Goal: Register for event/course

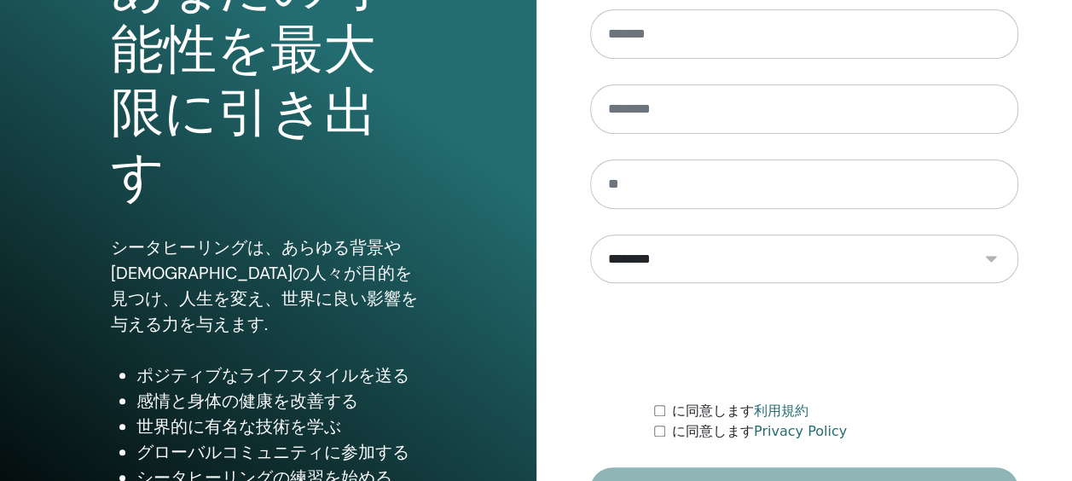
scroll to position [338, 0]
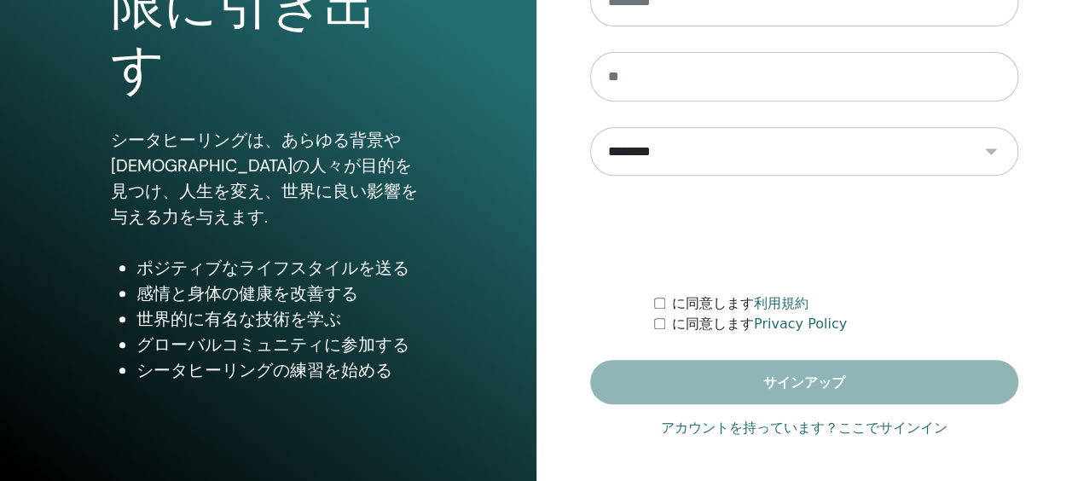
type input "**********"
click at [817, 431] on link "アカウントを持っています？ここでサインイン" at bounding box center [804, 428] width 287 height 20
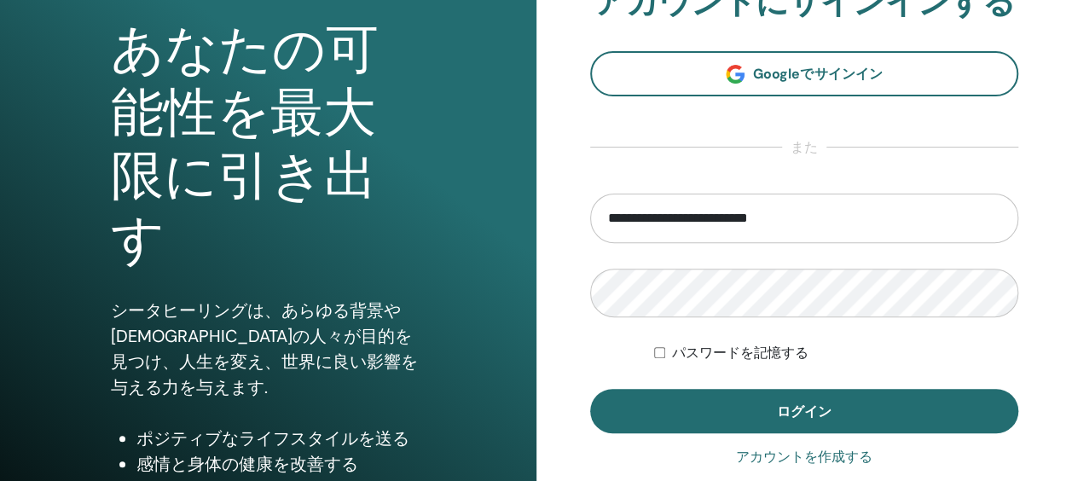
scroll to position [171, 0]
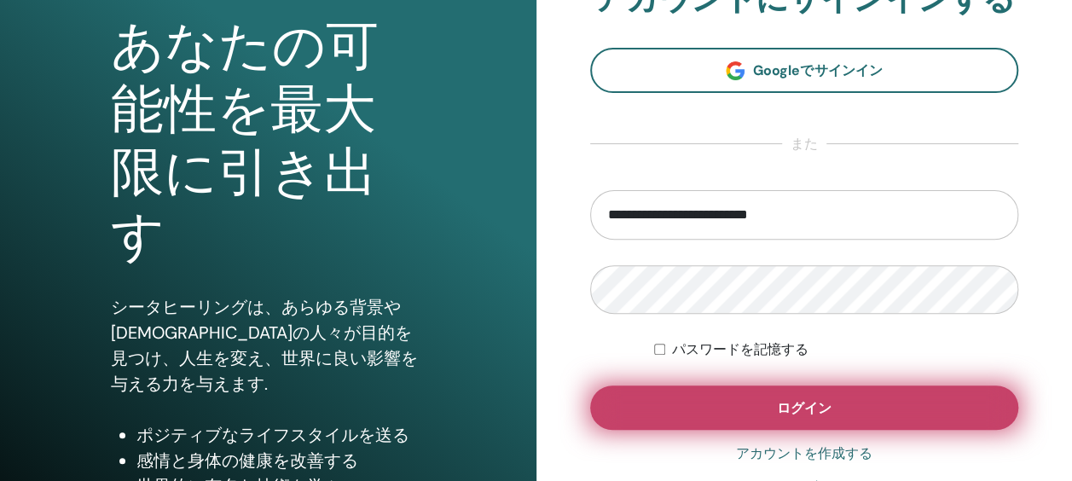
click at [784, 408] on span "ログイン" at bounding box center [804, 408] width 55 height 18
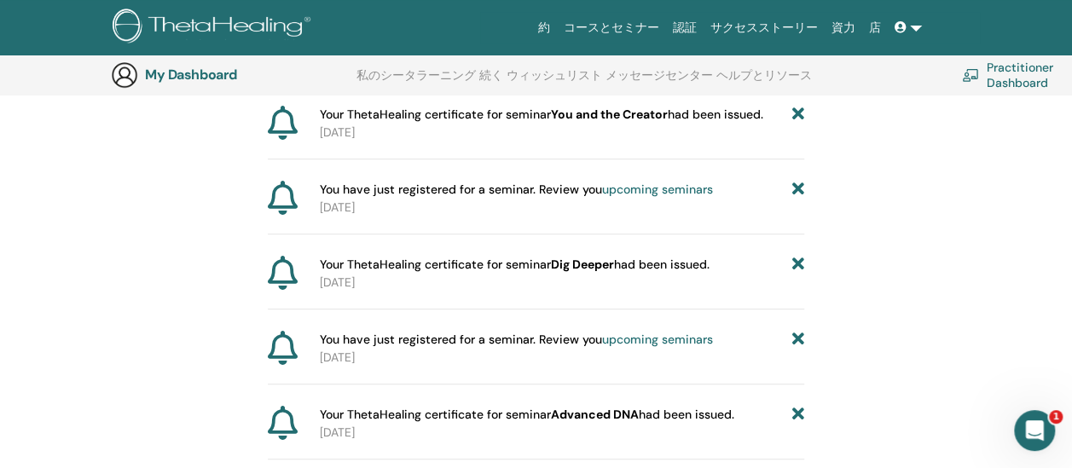
click at [798, 115] on icon at bounding box center [798, 115] width 12 height 18
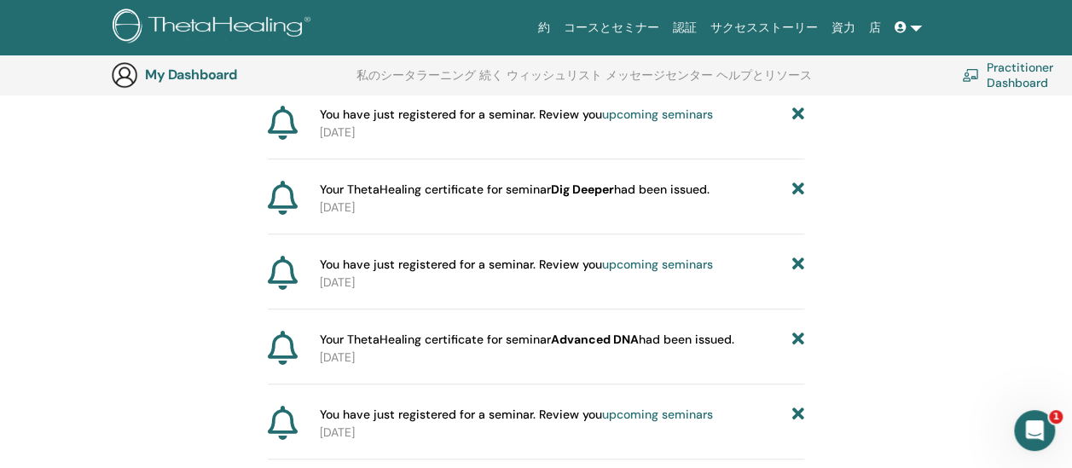
click at [798, 115] on icon at bounding box center [798, 115] width 12 height 18
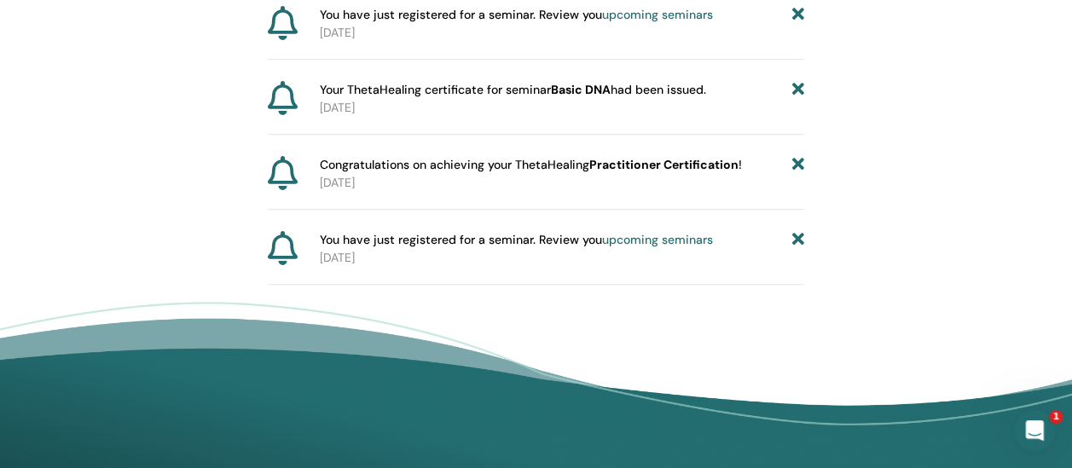
scroll to position [638, 0]
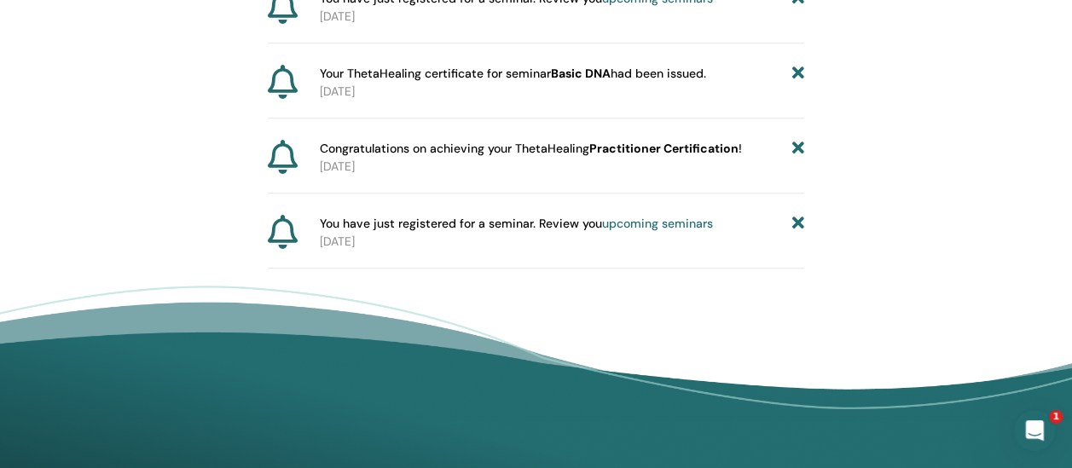
click at [799, 218] on icon at bounding box center [798, 224] width 12 height 18
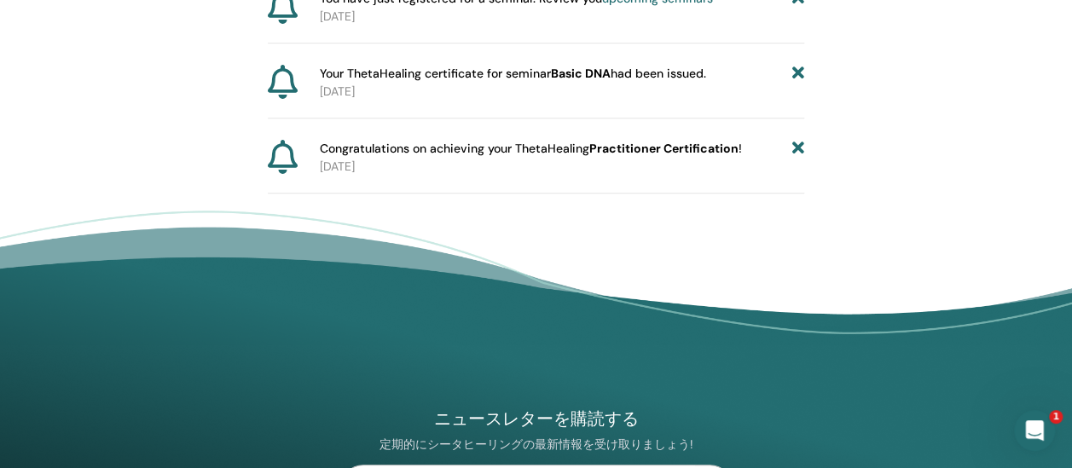
click at [797, 143] on icon at bounding box center [798, 149] width 12 height 18
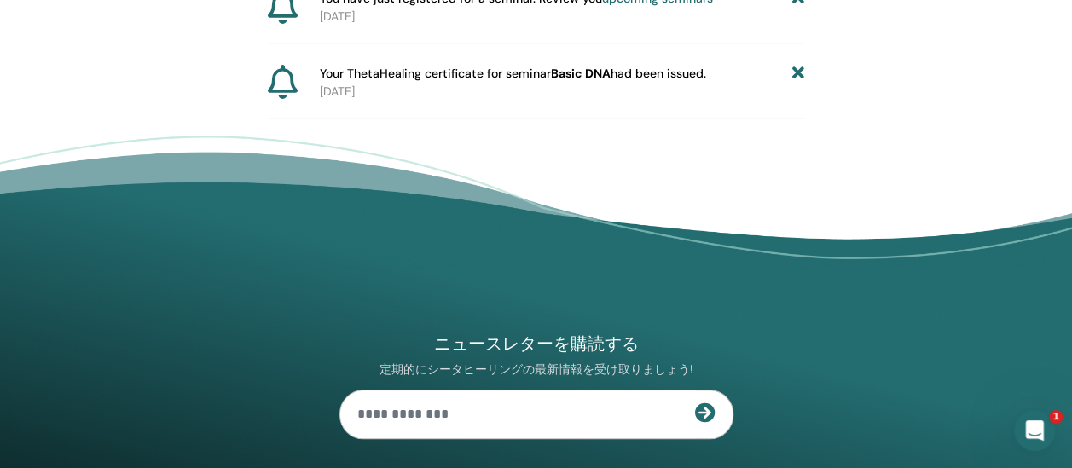
click at [797, 75] on icon at bounding box center [798, 74] width 12 height 18
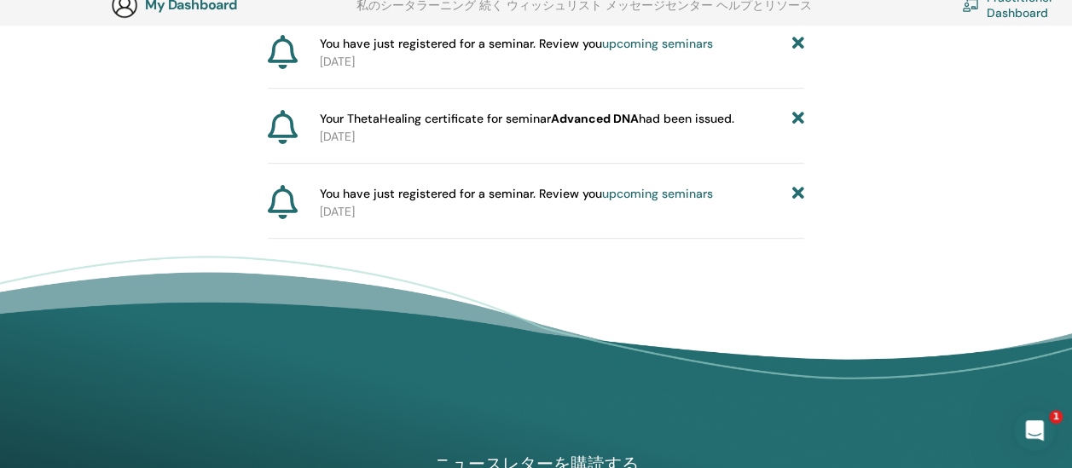
scroll to position [297, 0]
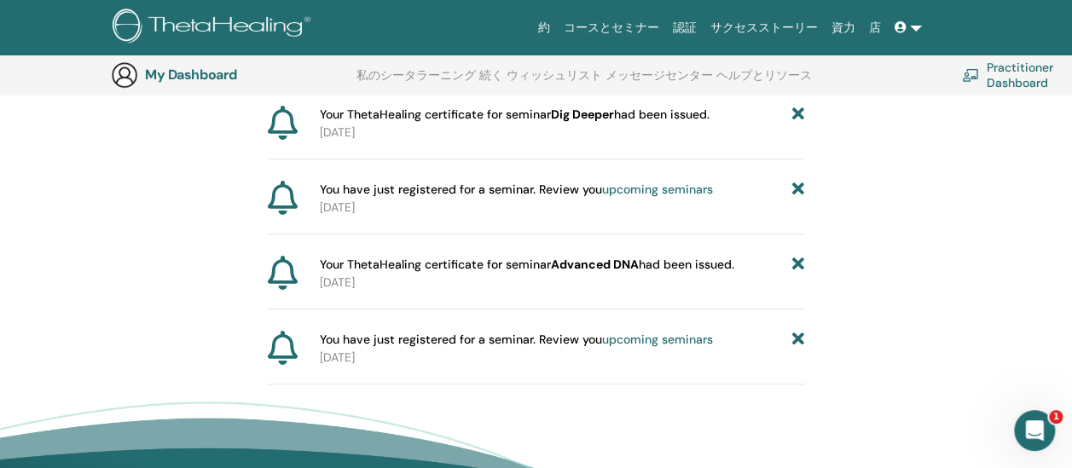
click at [796, 336] on icon at bounding box center [798, 340] width 12 height 18
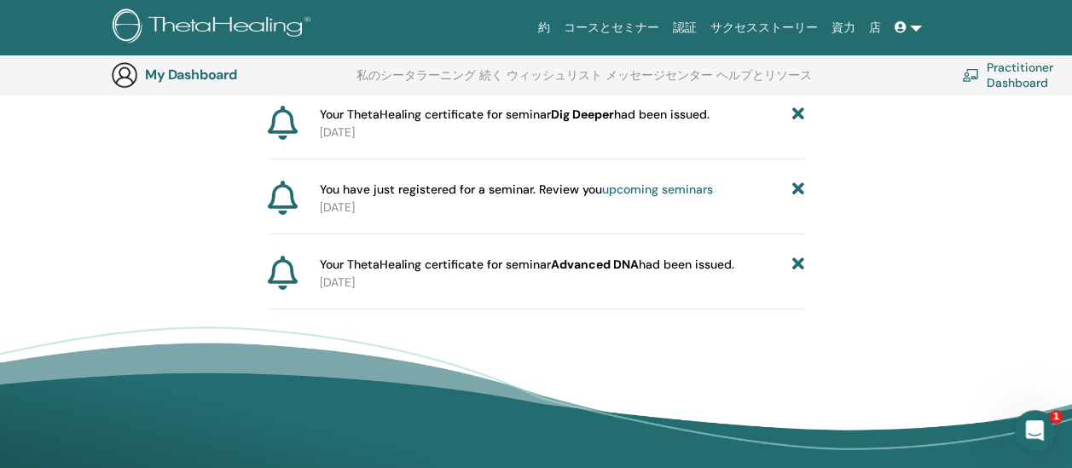
click at [798, 264] on icon at bounding box center [798, 265] width 12 height 18
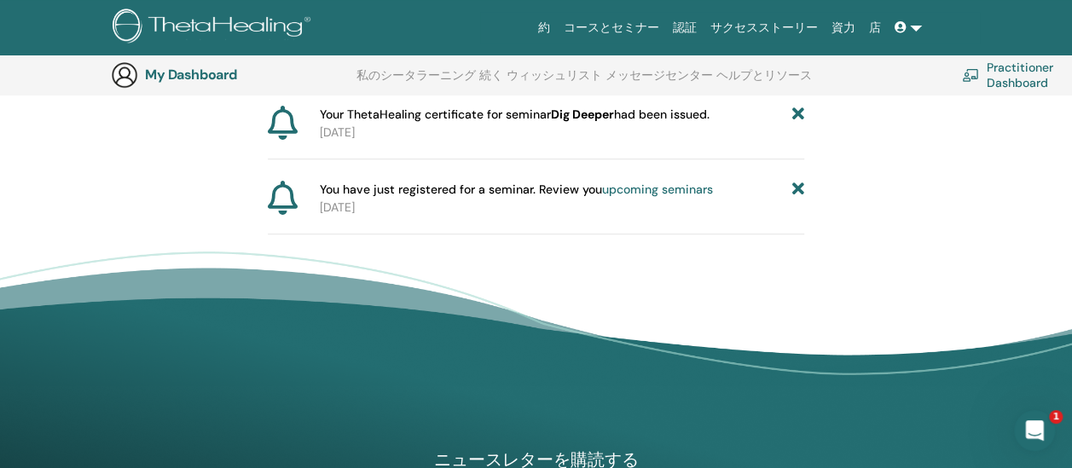
click at [797, 188] on icon at bounding box center [798, 190] width 12 height 18
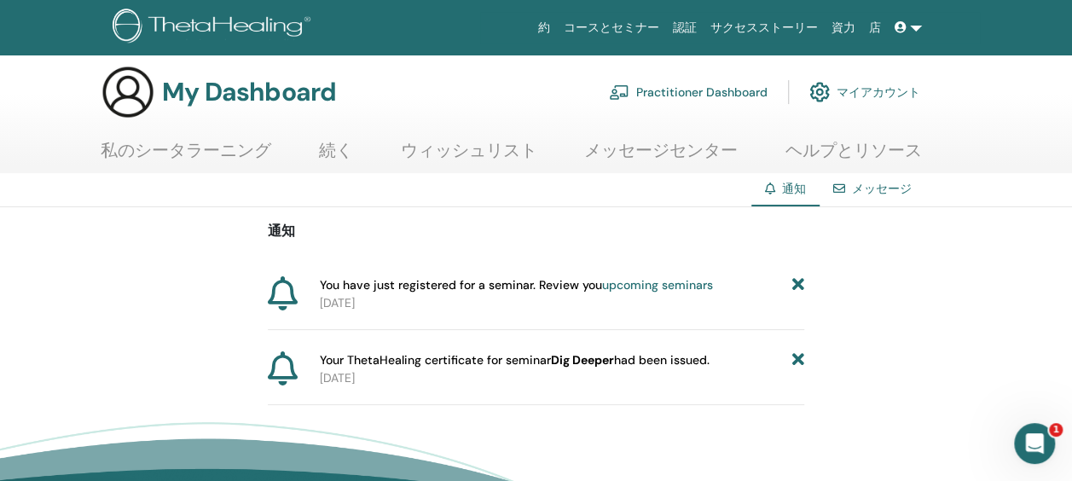
scroll to position [0, 0]
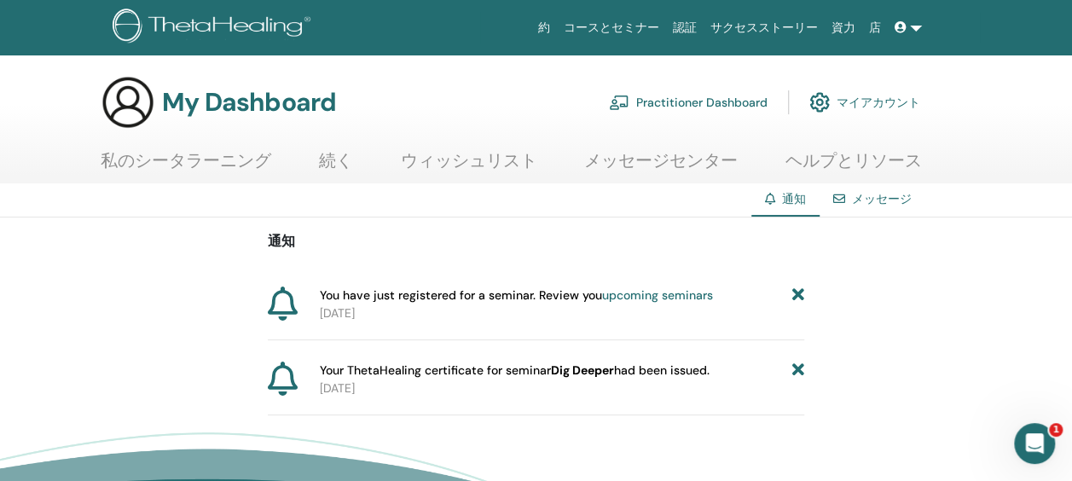
click at [798, 365] on icon at bounding box center [798, 371] width 12 height 18
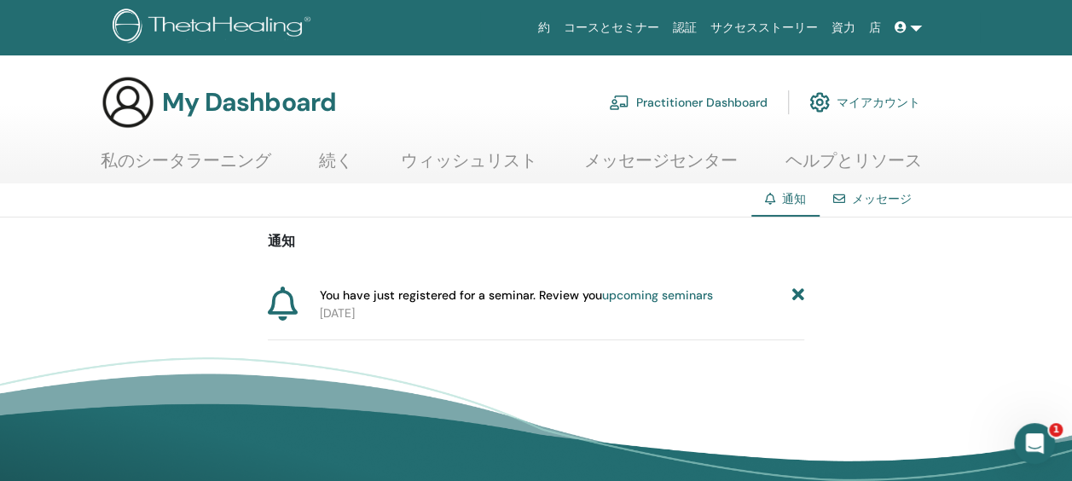
click at [799, 293] on icon at bounding box center [798, 296] width 12 height 18
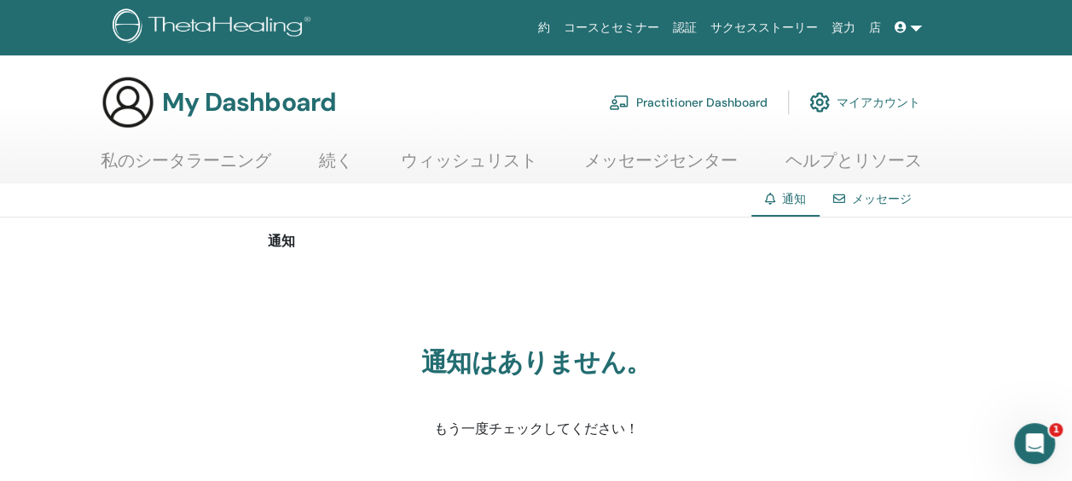
click at [1035, 442] on icon "Open Intercom Messenger" at bounding box center [1035, 444] width 28 height 28
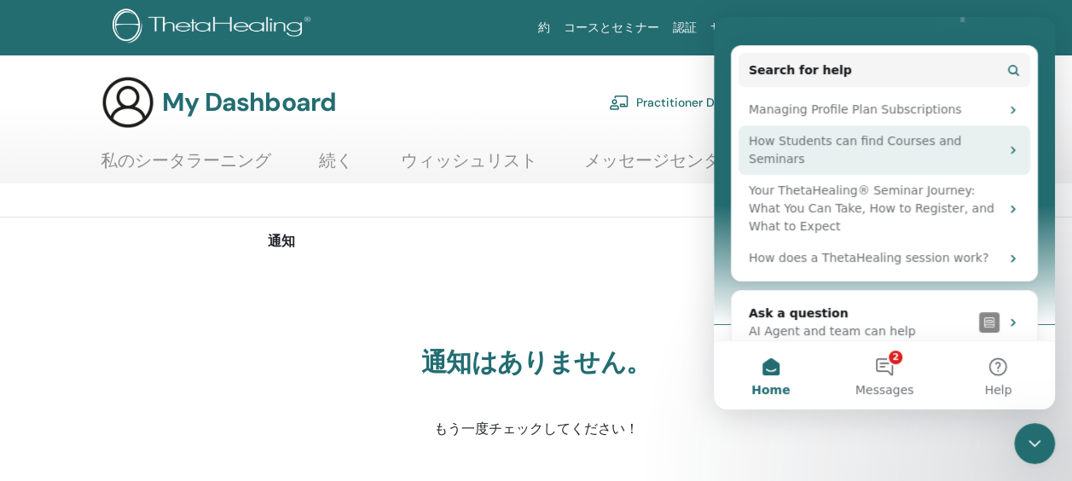
scroll to position [176, 0]
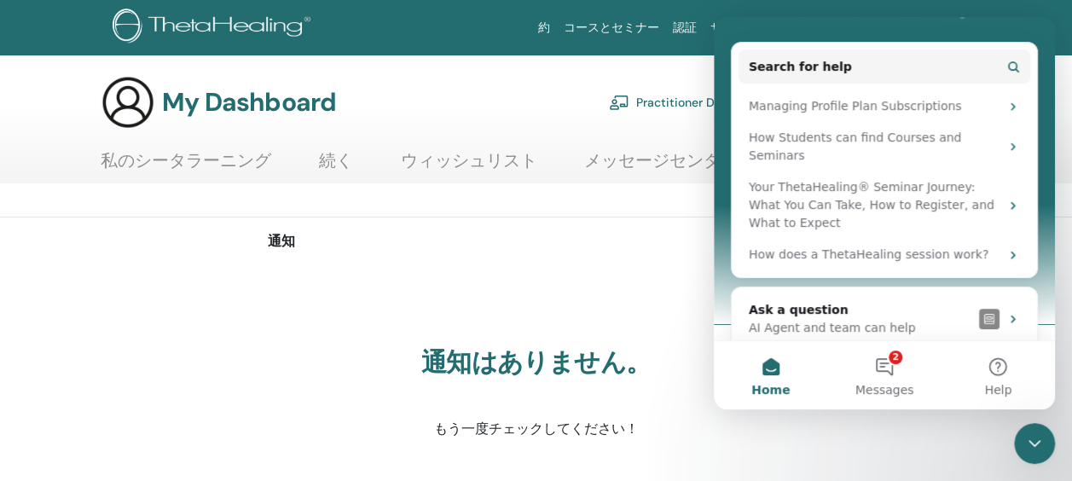
click at [100, 270] on div "通知 通知はありません。 もう一度チェックしてください！" at bounding box center [536, 370] width 1072 height 304
click at [159, 162] on link "私のシータラーニング" at bounding box center [186, 166] width 171 height 33
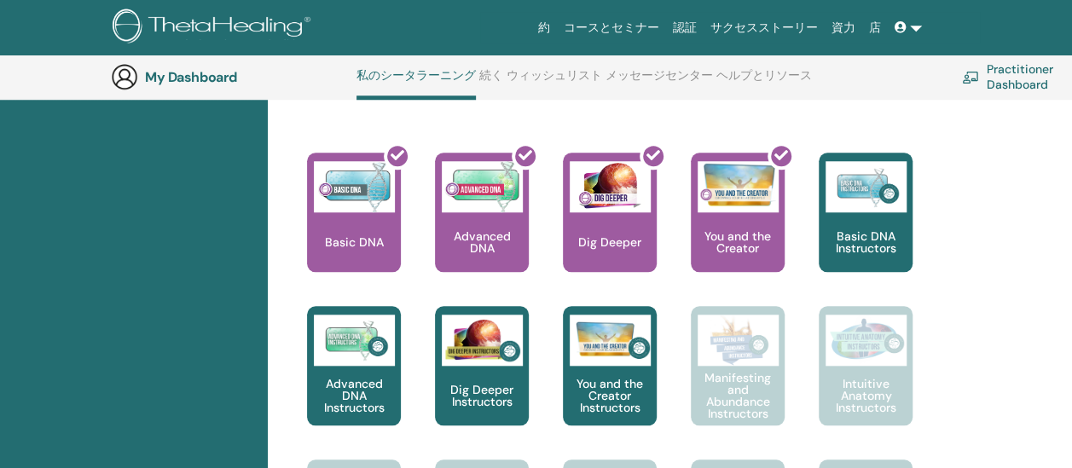
scroll to position [727, 0]
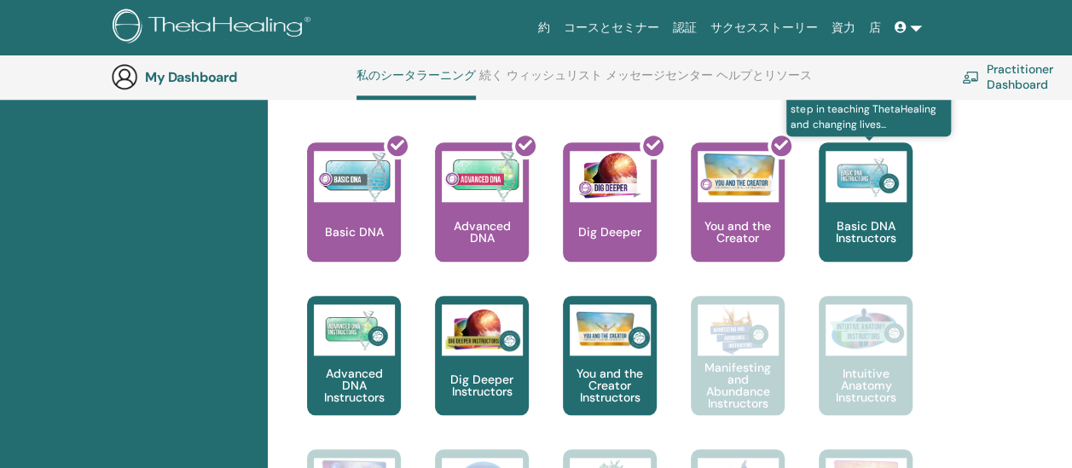
click at [864, 177] on img at bounding box center [866, 176] width 81 height 51
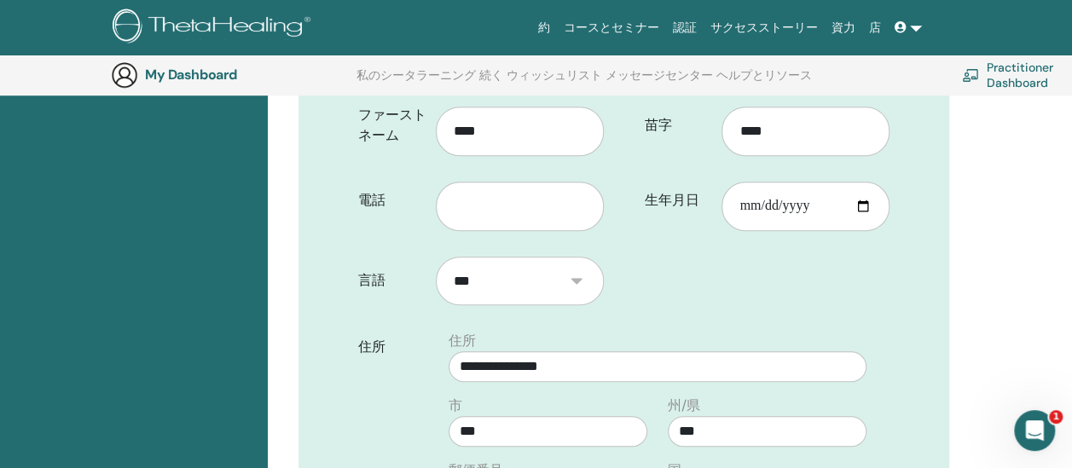
scroll to position [553, 0]
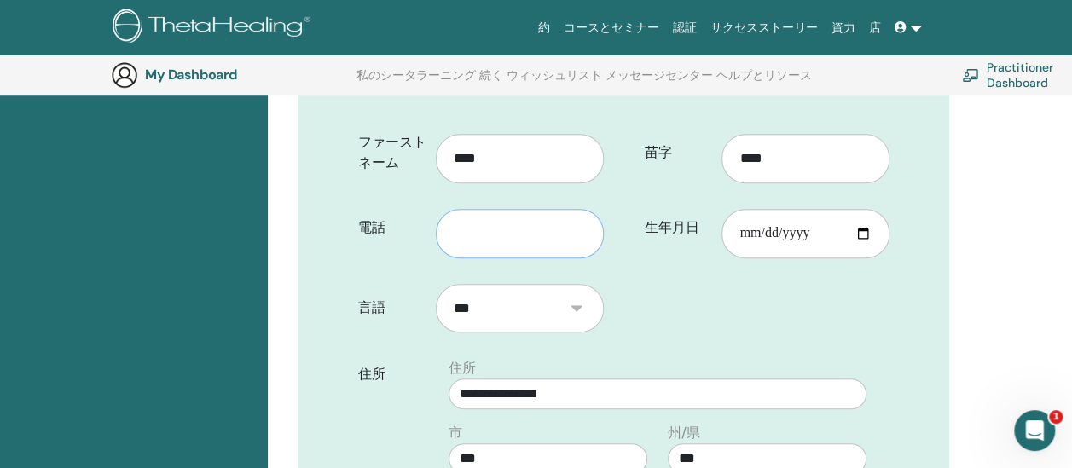
click at [548, 258] on input "text" at bounding box center [520, 233] width 168 height 49
type input "**********"
click at [786, 254] on input "生年月日" at bounding box center [806, 233] width 168 height 49
click at [750, 258] on input "生年月日" at bounding box center [806, 233] width 168 height 49
click at [786, 258] on input "生年月日" at bounding box center [806, 233] width 168 height 49
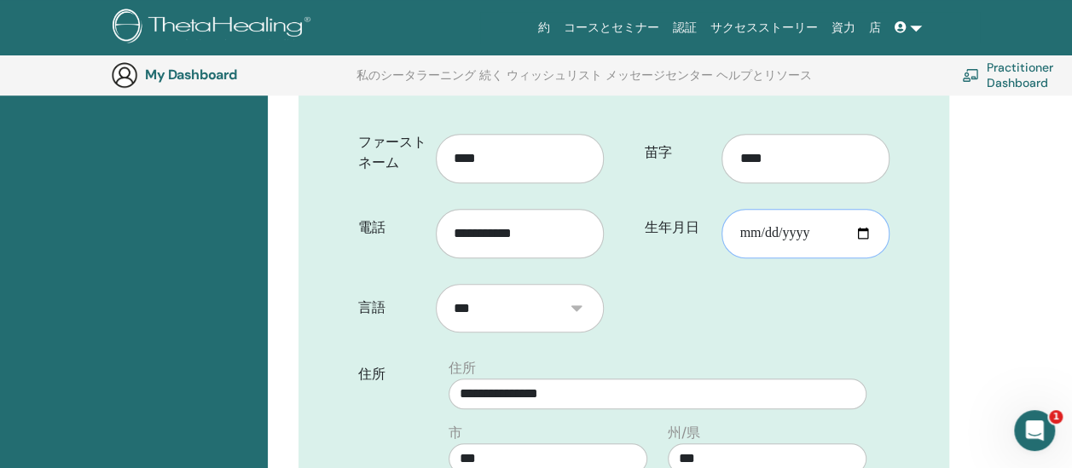
type input "**********"
click at [903, 328] on div "**********" at bounding box center [624, 356] width 651 height 1328
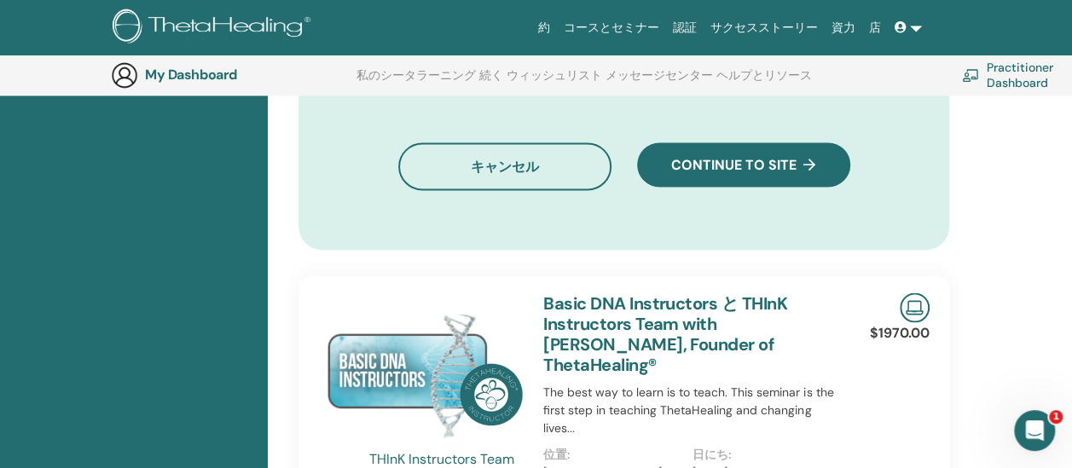
scroll to position [1320, 0]
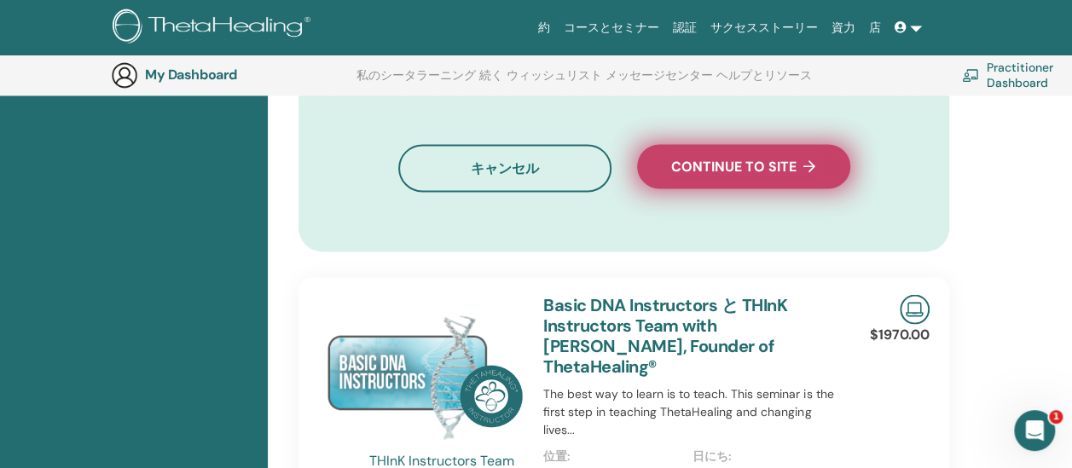
click at [785, 176] on span "Continue to site" at bounding box center [743, 167] width 144 height 18
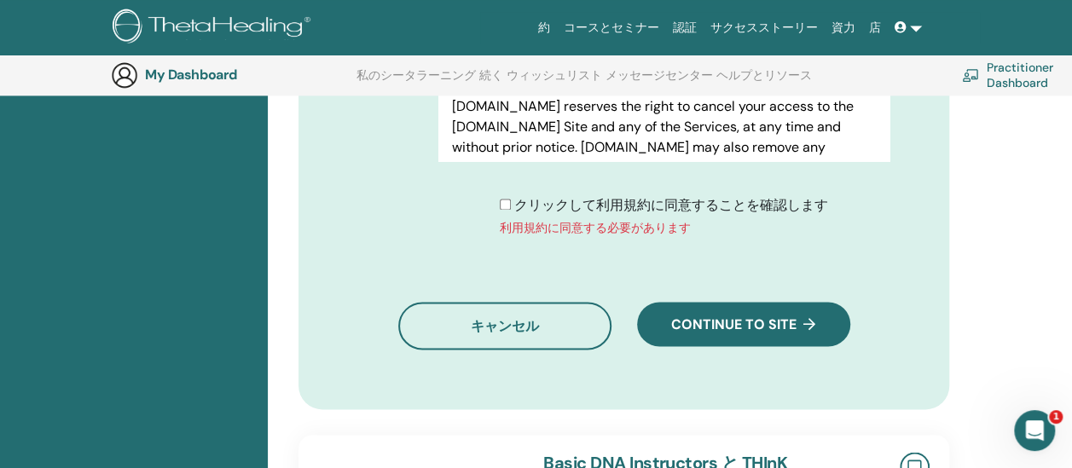
scroll to position [1150, 0]
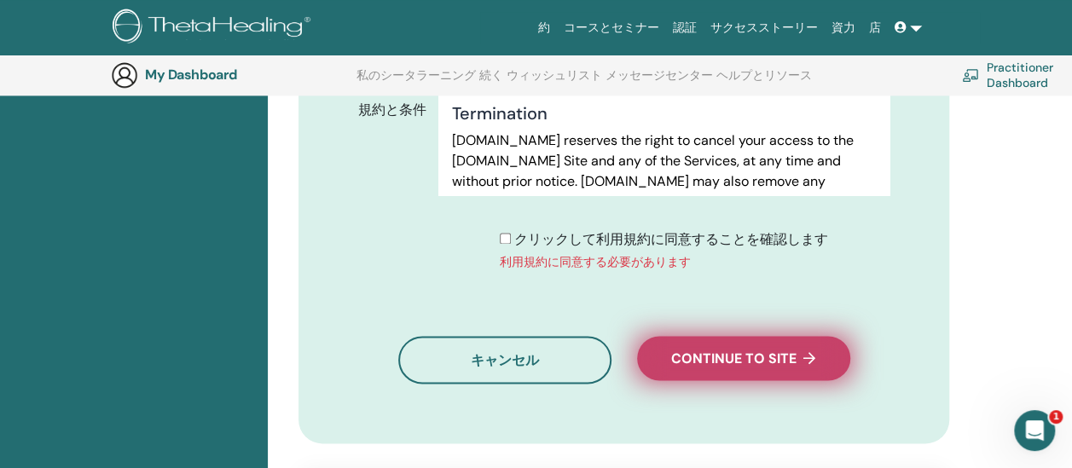
click at [780, 368] on span "Continue to site" at bounding box center [743, 359] width 144 height 18
